Goal: Task Accomplishment & Management: Use online tool/utility

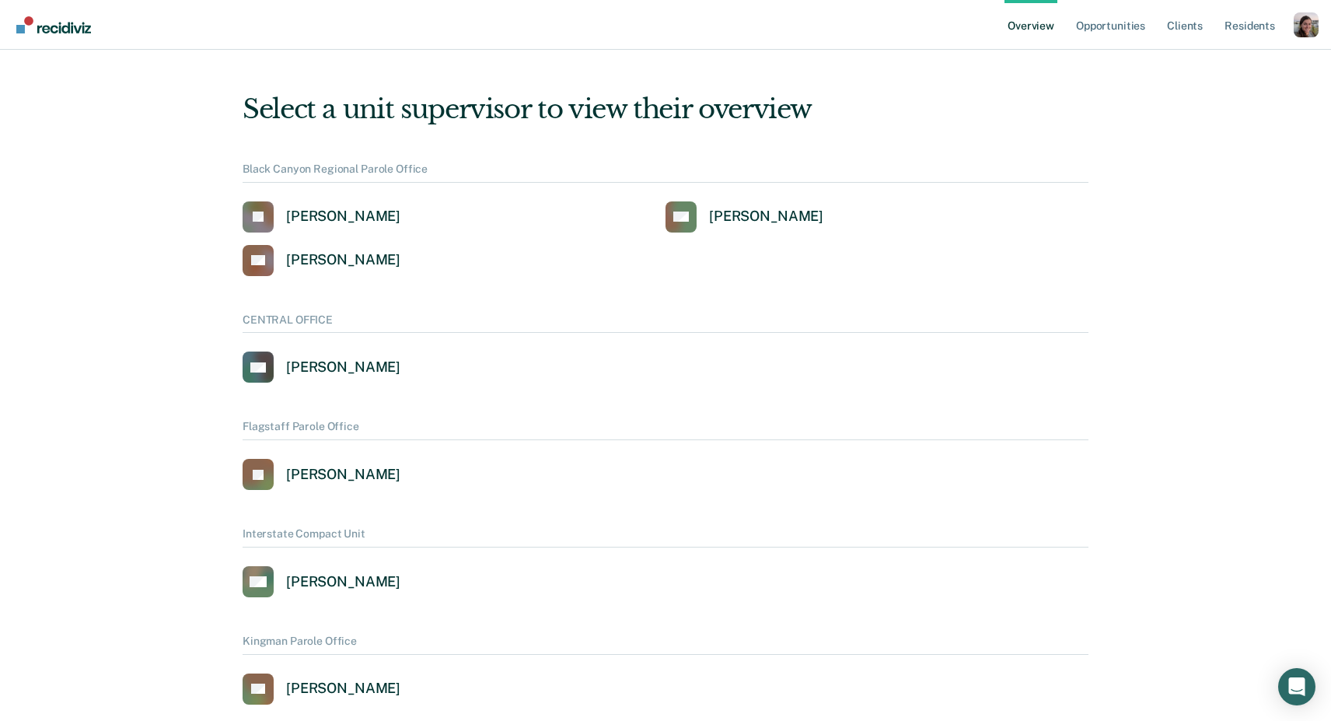
click at [1309, 32] on div "Profile dropdown button" at bounding box center [1306, 24] width 25 height 25
click at [1251, 62] on link "Profile" at bounding box center [1243, 62] width 125 height 13
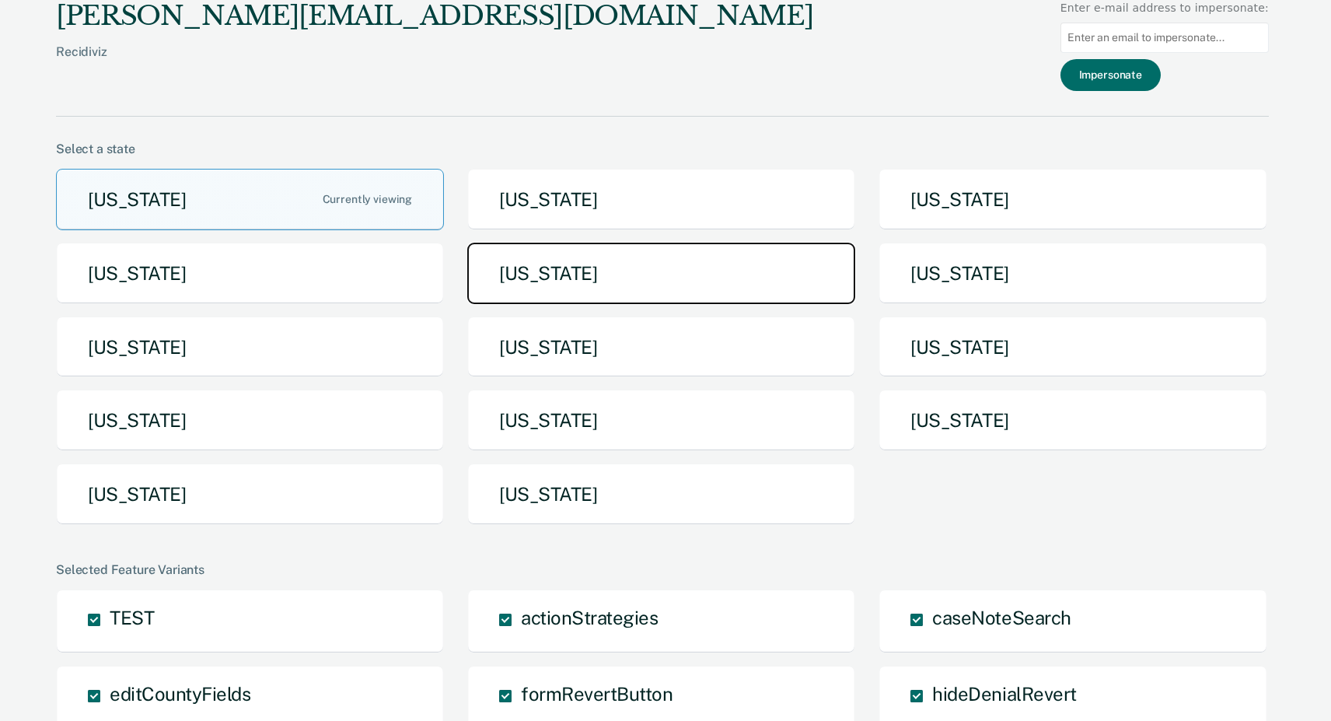
click at [692, 267] on button "[US_STATE]" at bounding box center [661, 273] width 388 height 61
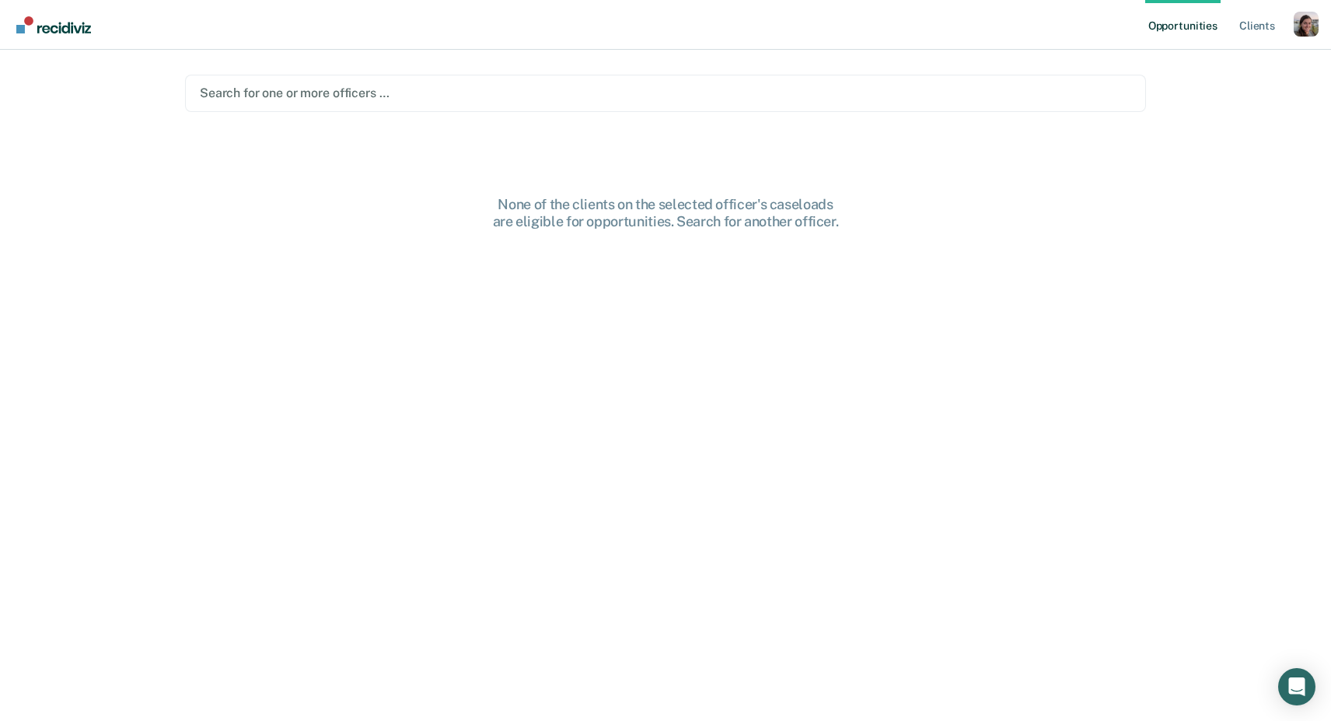
click at [711, 100] on div at bounding box center [665, 93] width 931 height 18
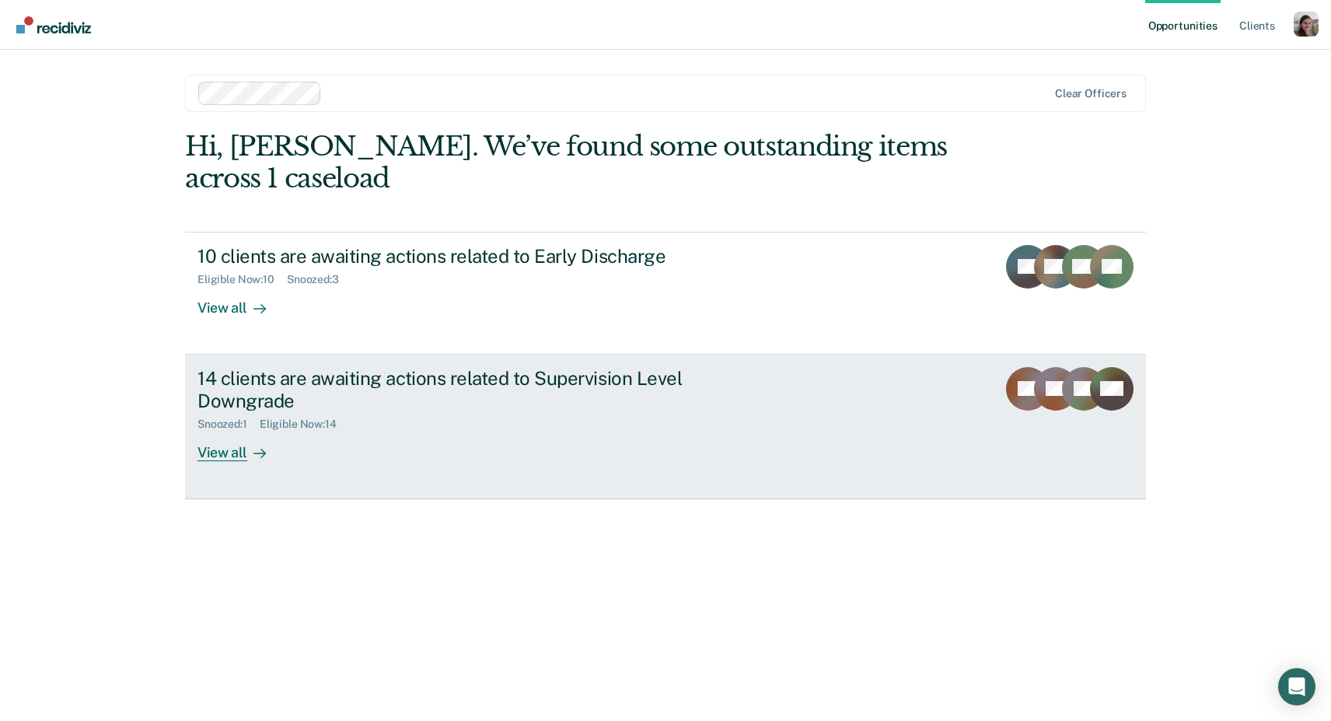
click at [263, 452] on icon at bounding box center [263, 453] width 4 height 9
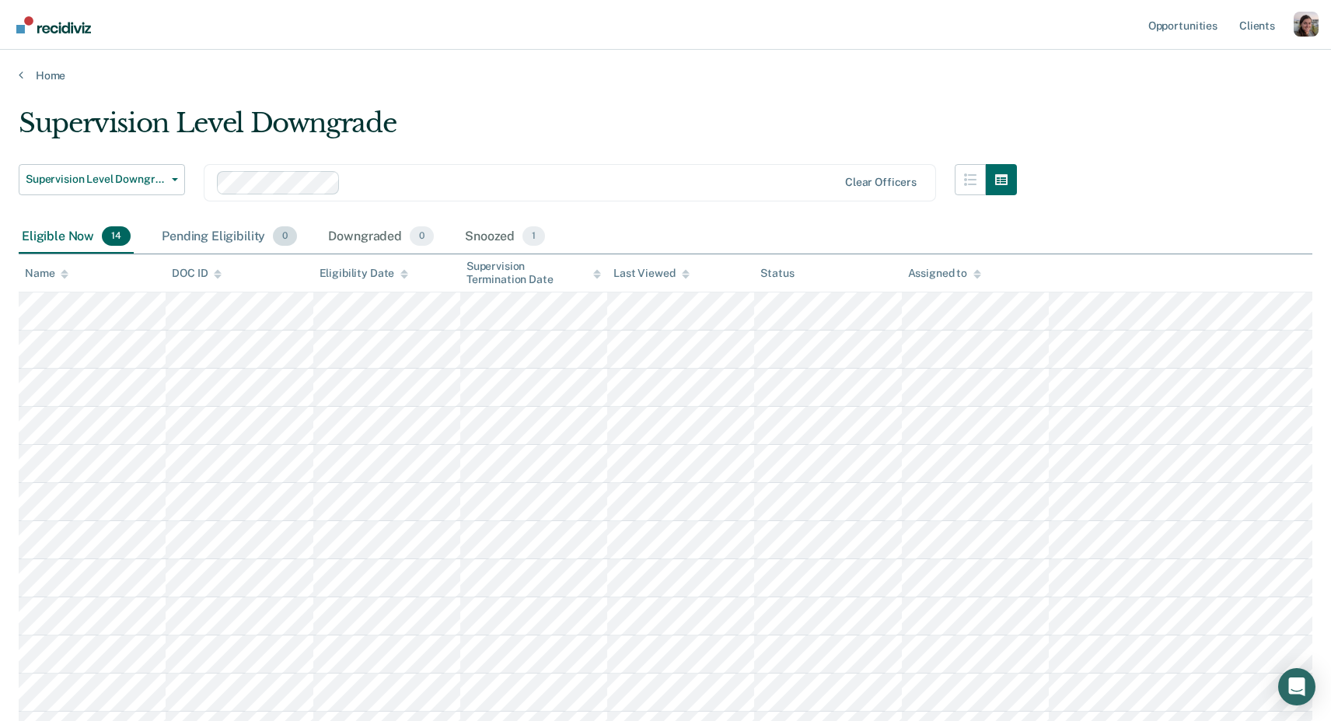
click at [252, 239] on div "Pending Eligibility 0" at bounding box center [229, 237] width 141 height 34
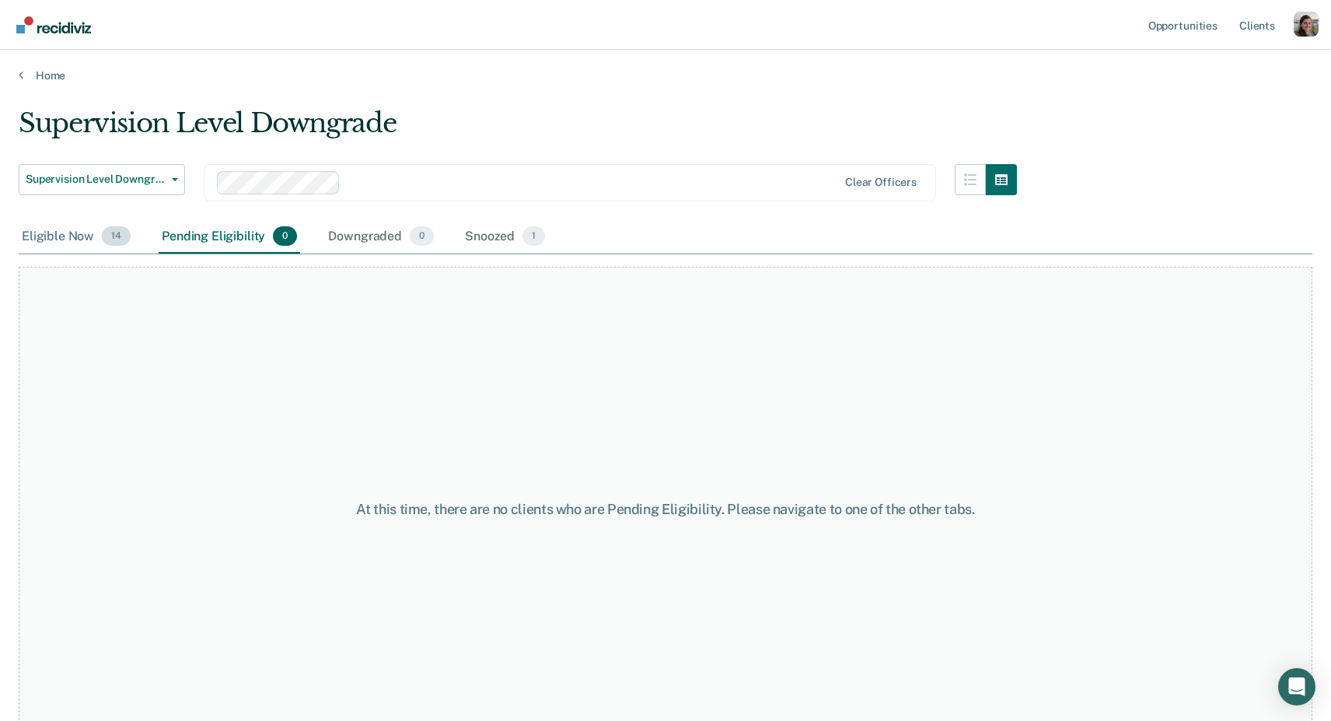
click at [61, 237] on div "Eligible Now 14" at bounding box center [76, 237] width 115 height 34
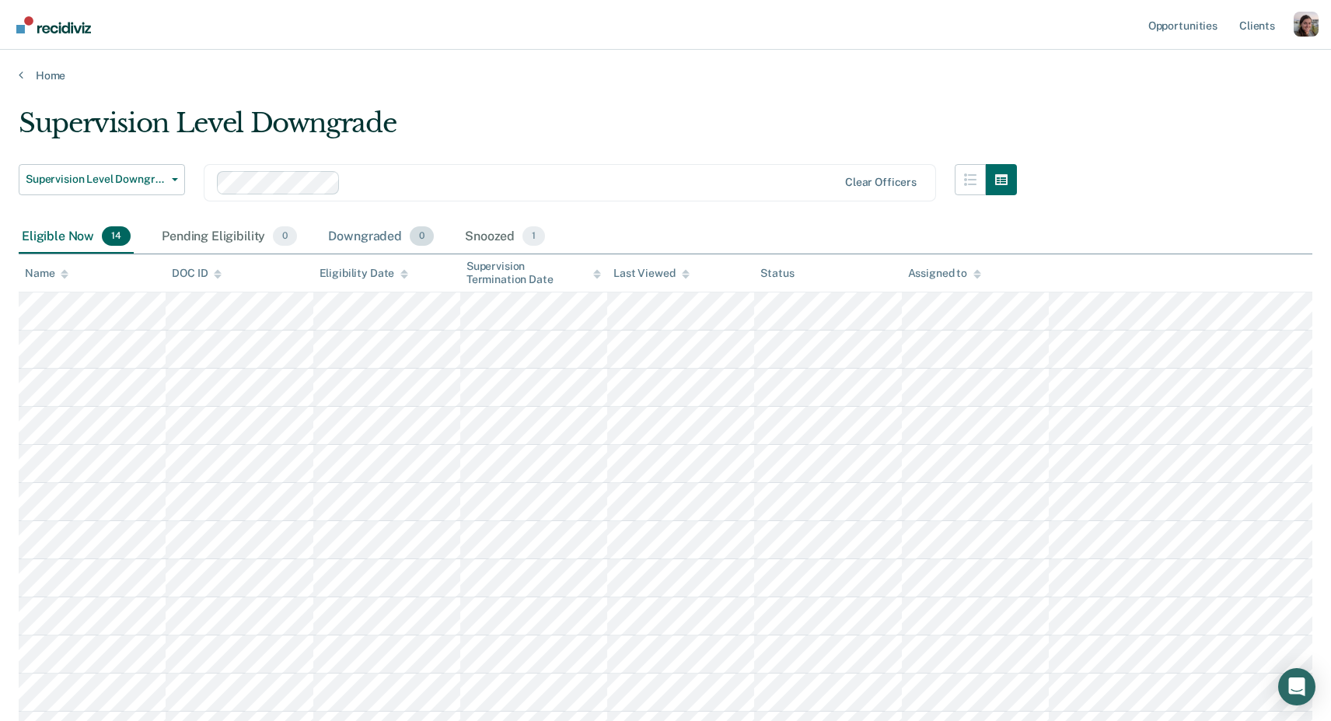
click at [376, 239] on div "Downgraded 0" at bounding box center [381, 237] width 112 height 34
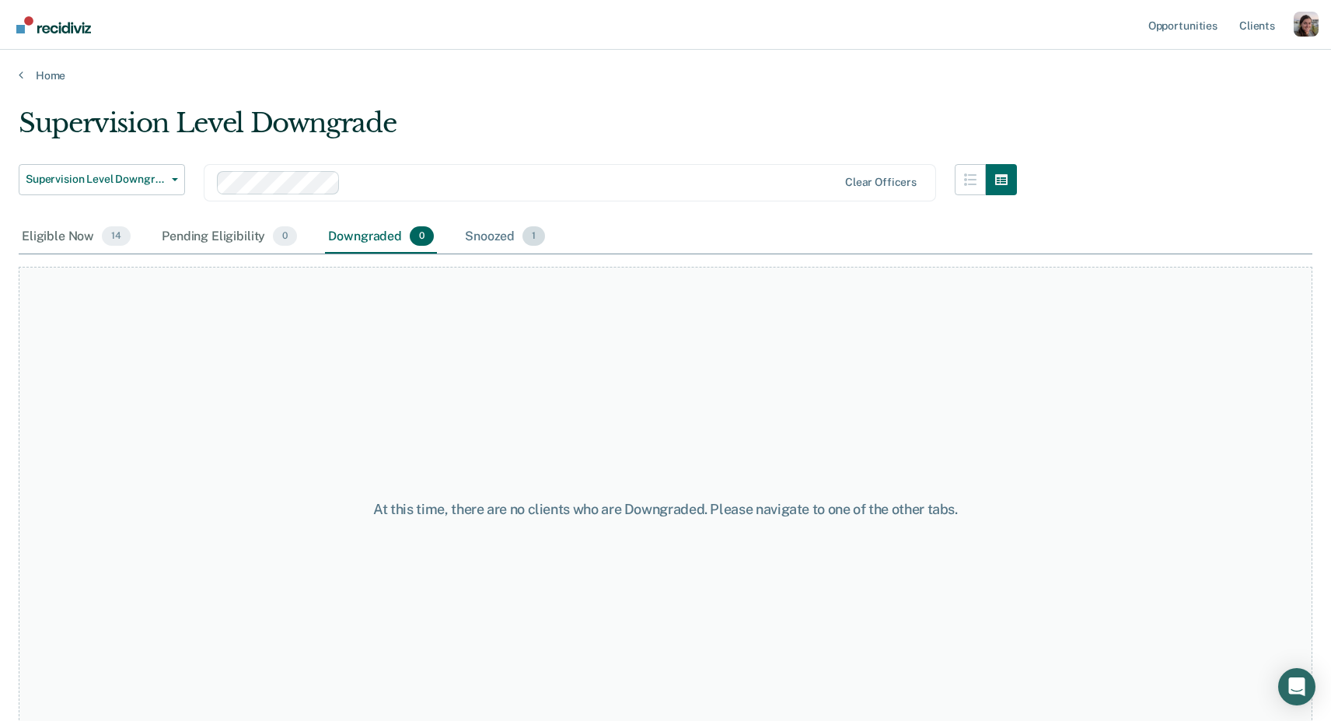
click at [490, 233] on div "Snoozed 1" at bounding box center [505, 237] width 86 height 34
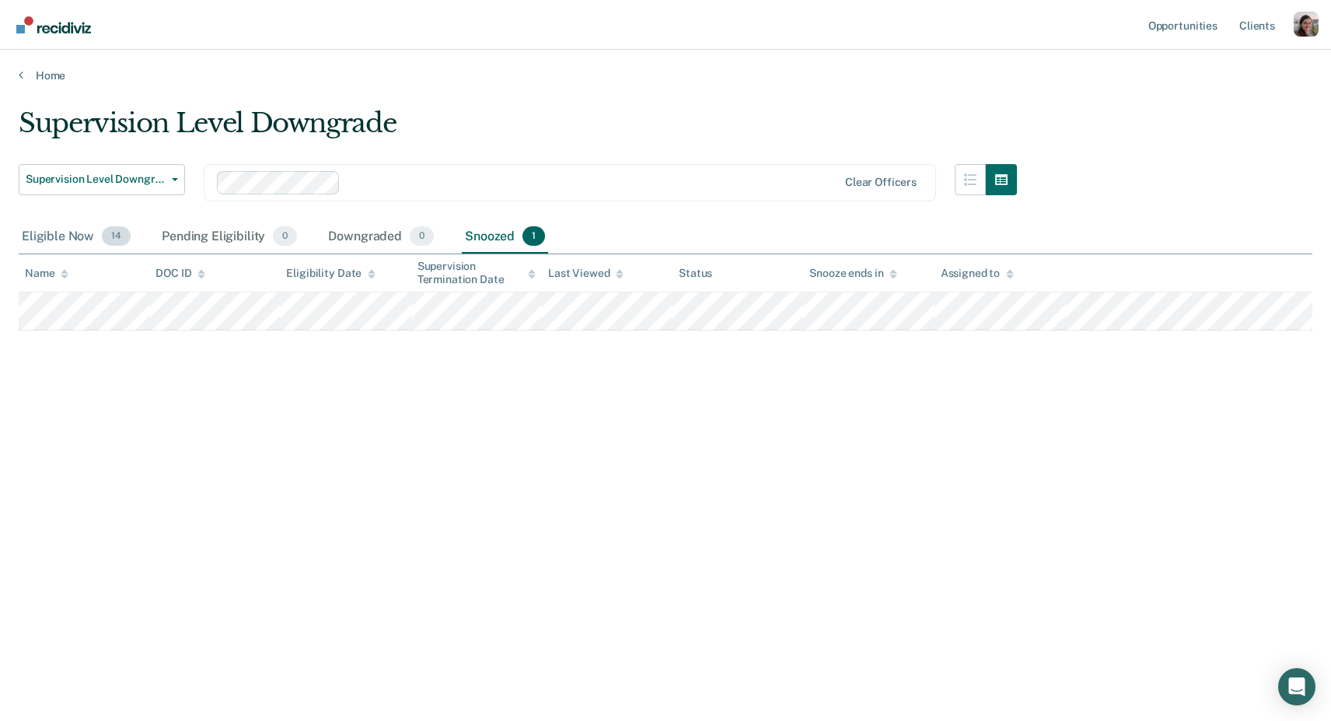
click at [56, 242] on div "Eligible Now 14" at bounding box center [76, 237] width 115 height 34
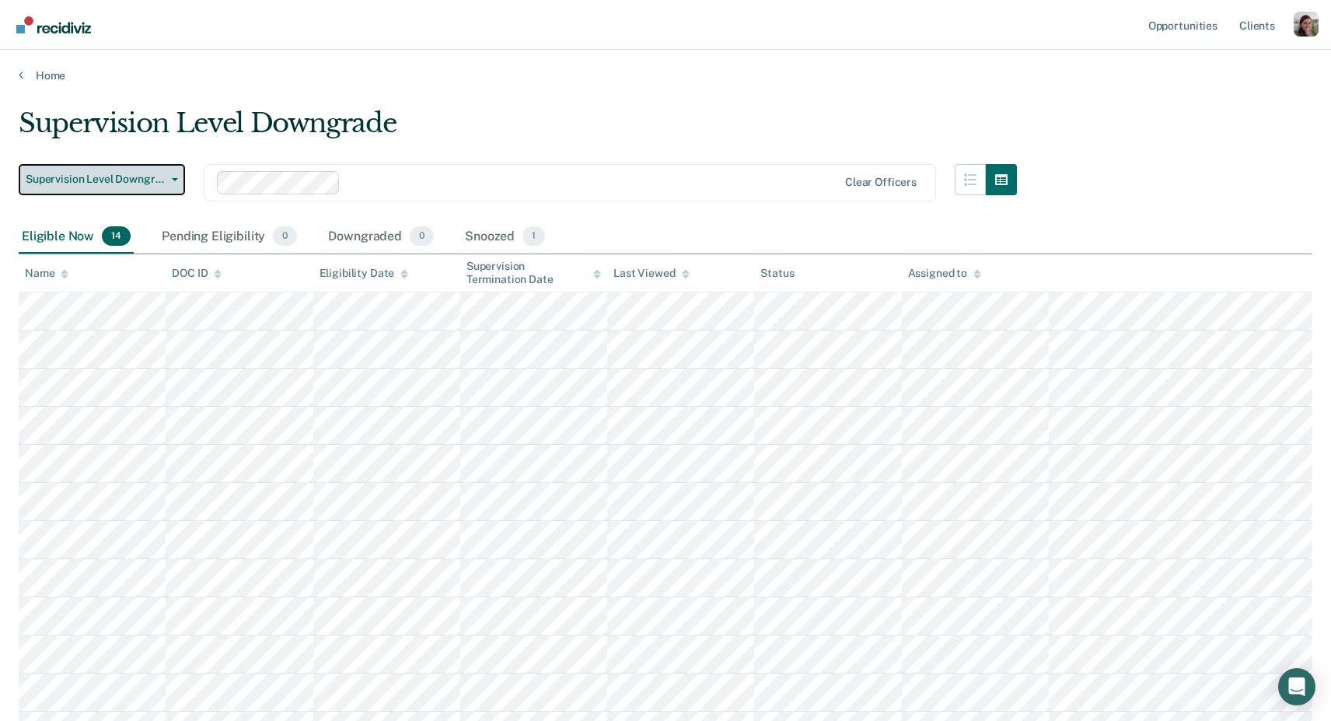
click at [125, 178] on span "Supervision Level Downgrade" at bounding box center [96, 179] width 140 height 13
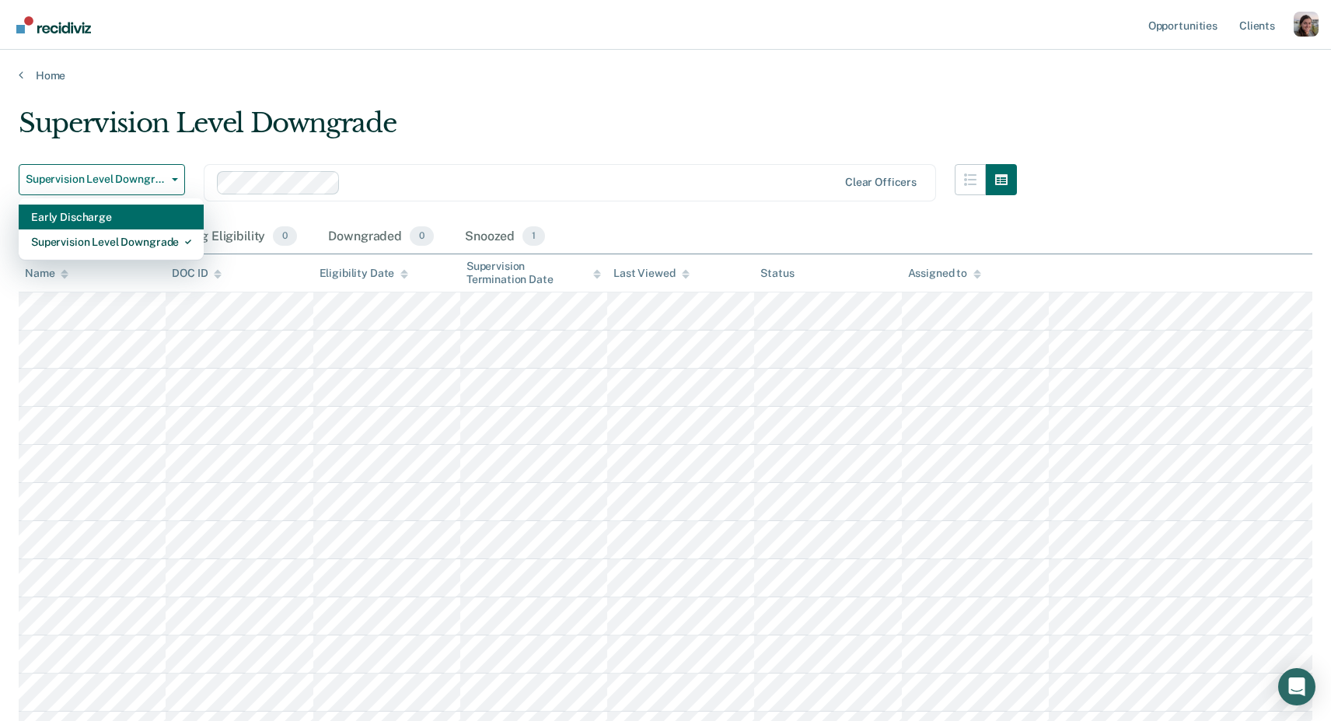
click at [116, 216] on div "Early Discharge" at bounding box center [111, 216] width 160 height 25
